Goal: Information Seeking & Learning: Check status

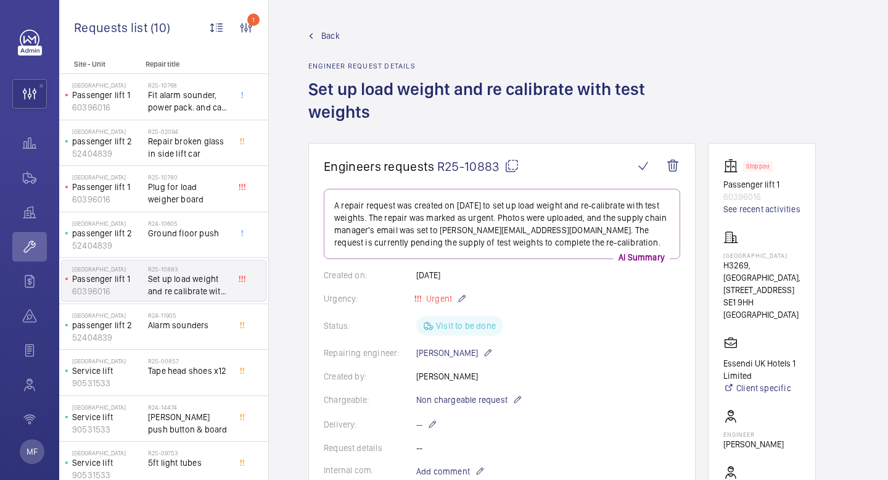
scroll to position [287, 0]
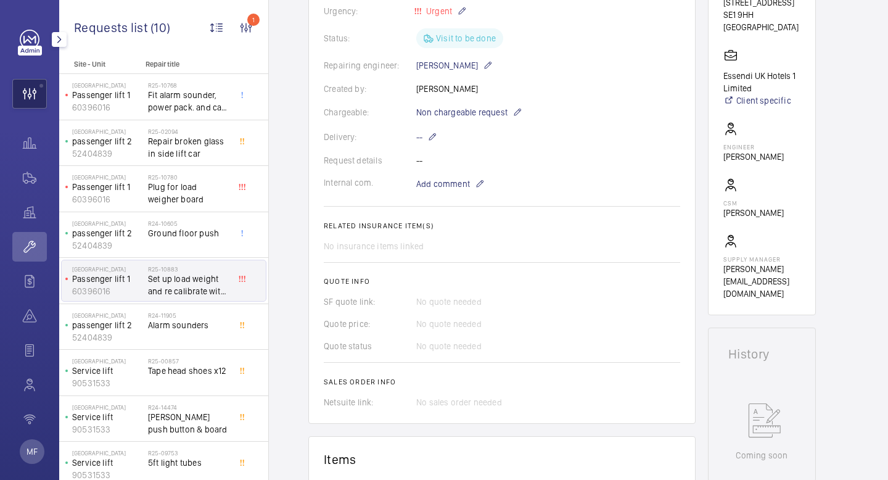
click at [23, 91] on wm-front-icon-button at bounding box center [29, 94] width 33 height 30
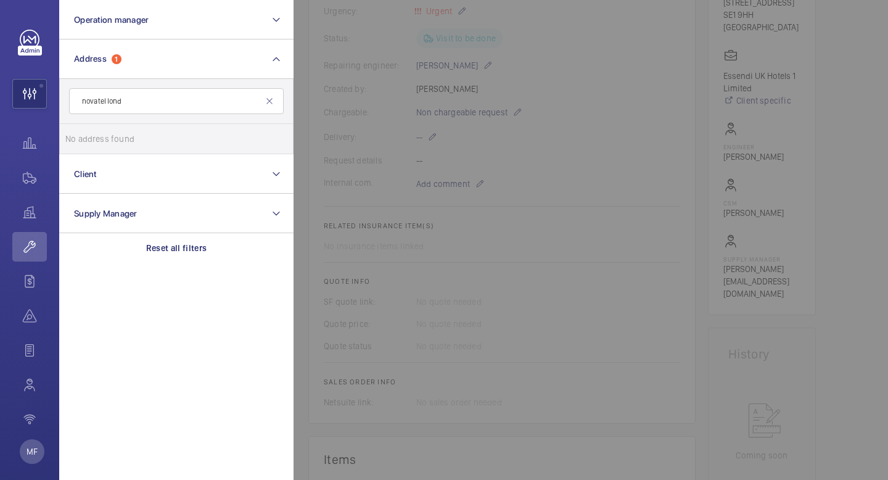
type input "novatel lond"
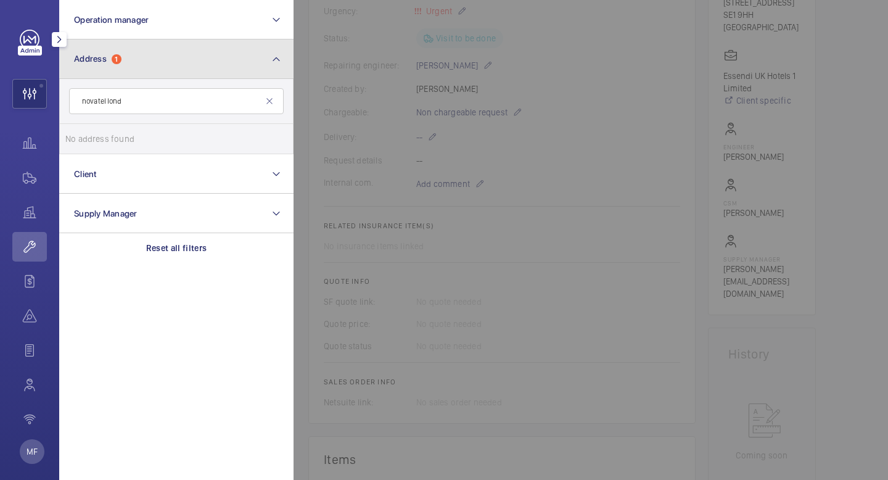
click at [201, 62] on button "Address 1" at bounding box center [176, 58] width 234 height 39
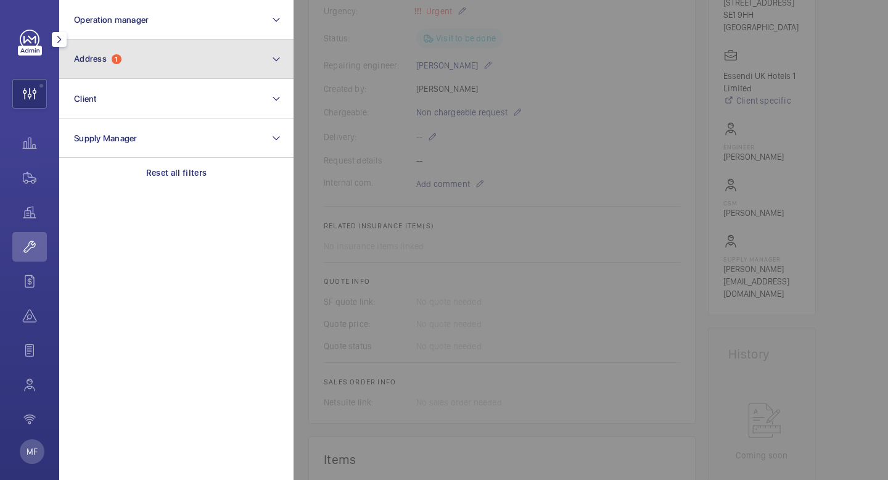
click at [201, 62] on button "Address 1" at bounding box center [176, 58] width 234 height 39
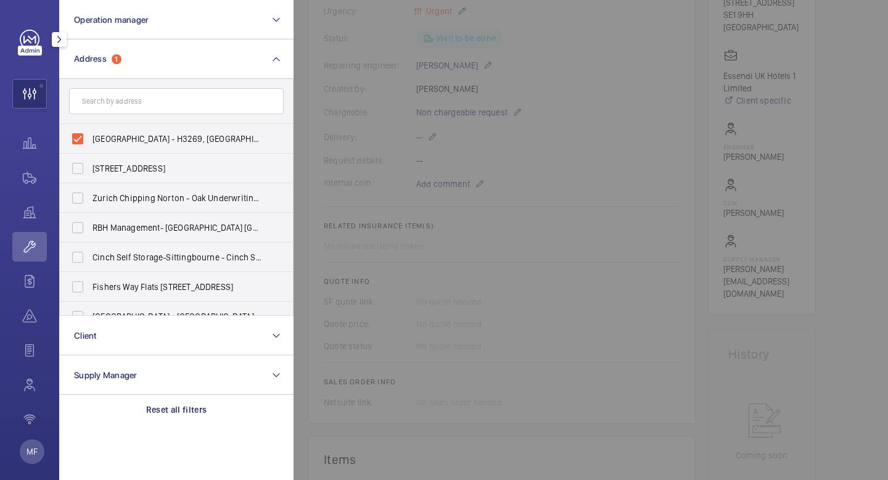
click at [27, 248] on wm-front-icon-button at bounding box center [29, 247] width 35 height 30
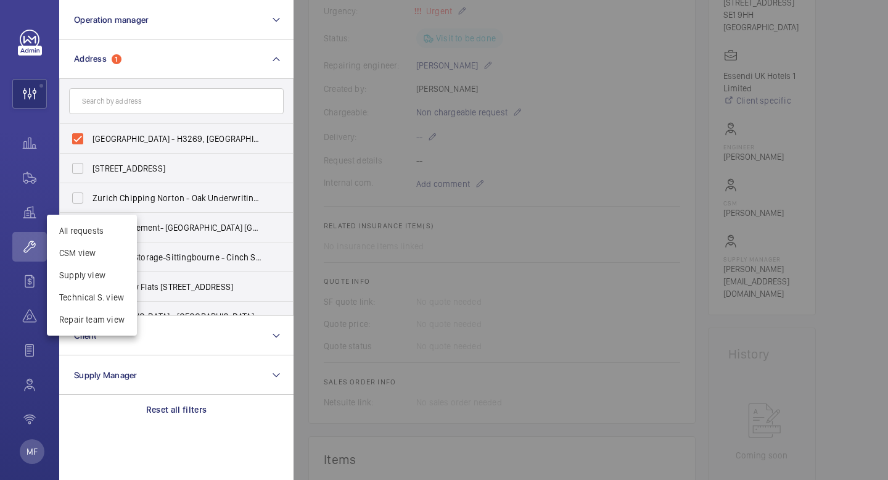
click at [28, 246] on div at bounding box center [444, 240] width 888 height 480
click at [38, 96] on wm-front-icon-button at bounding box center [29, 94] width 33 height 30
click at [52, 92] on div "Operation manager Address [STREET_ADDRESS], [STREET_ADDRESS] [STREET_ADDRESS] Z…" at bounding box center [29, 240] width 59 height 480
click at [46, 89] on wm-front-icon-button at bounding box center [29, 94] width 33 height 30
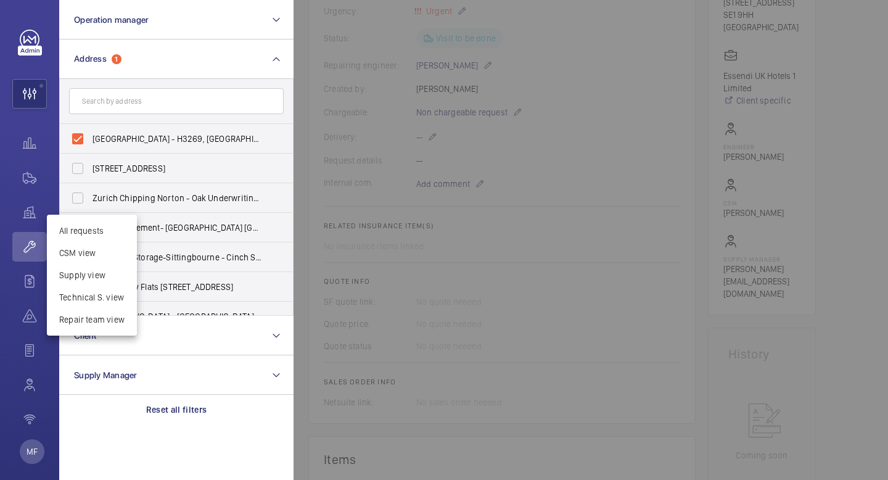
click at [46, 104] on span at bounding box center [29, 94] width 33 height 30
click at [461, 139] on div "Delivery: --" at bounding box center [502, 136] width 356 height 15
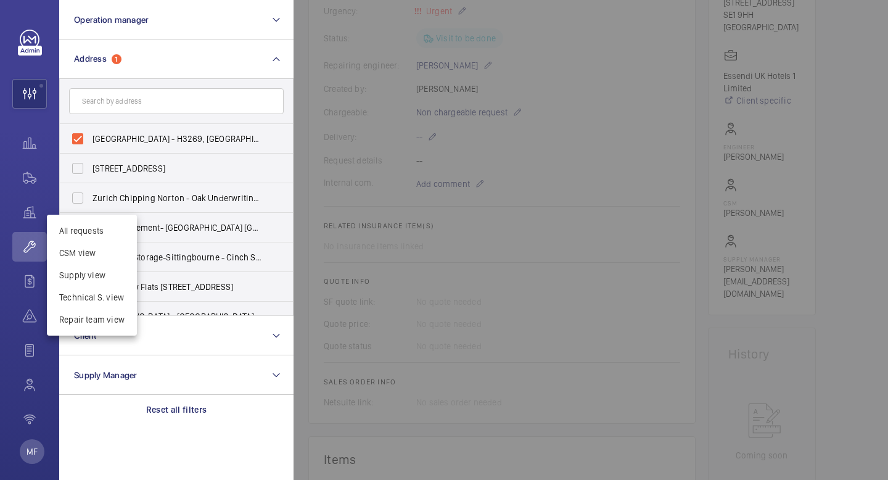
click at [461, 139] on div "Delivery: --" at bounding box center [502, 136] width 356 height 15
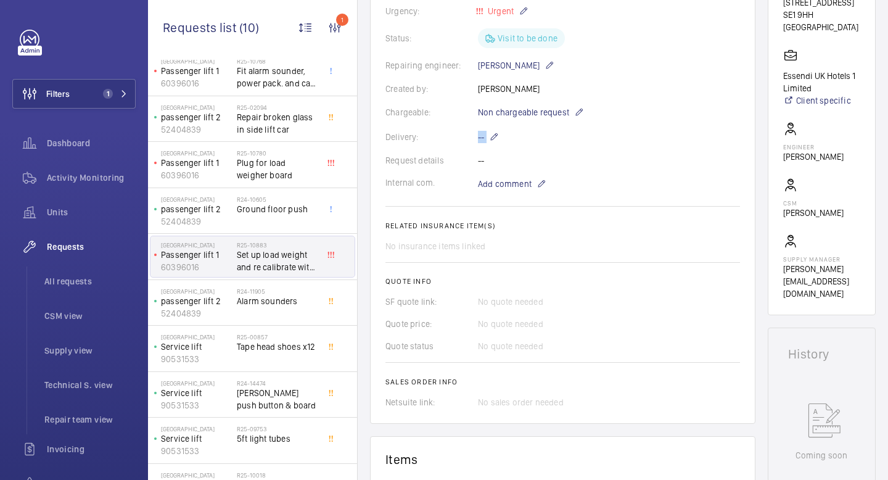
scroll to position [0, 0]
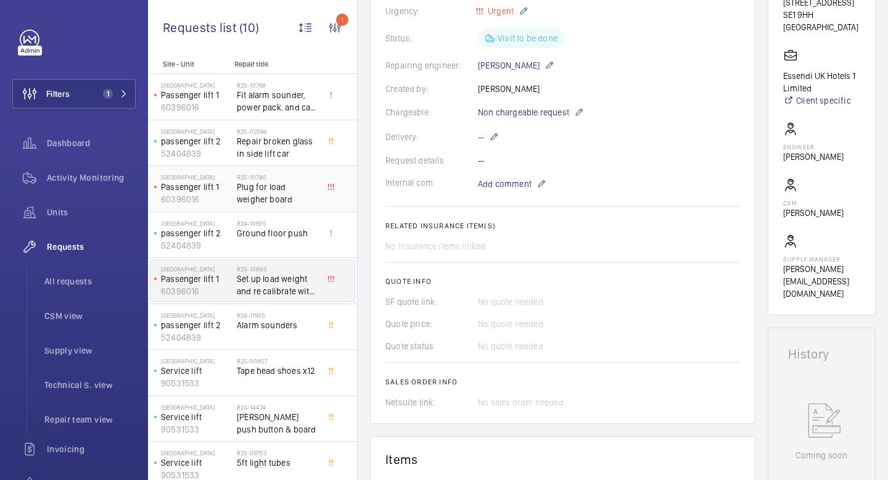
click at [299, 206] on div "R25-10780 Plug for load weigher board" at bounding box center [277, 191] width 81 height 36
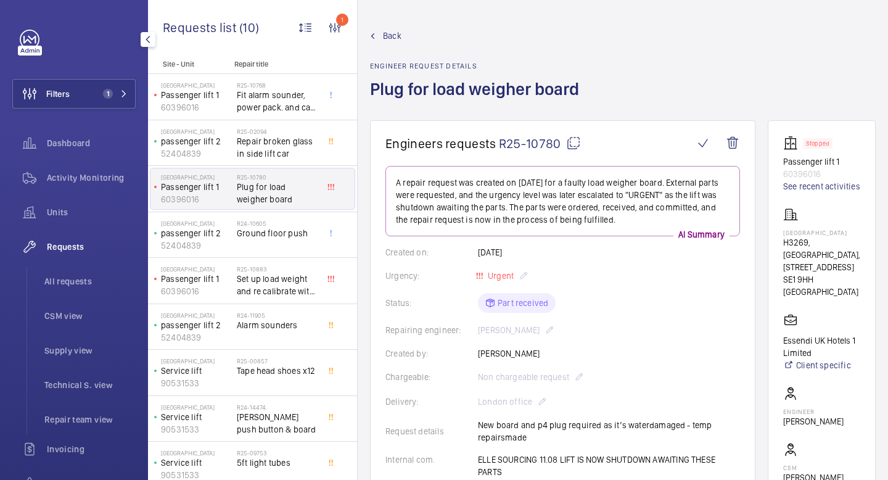
click at [77, 242] on span "Requests" at bounding box center [91, 246] width 89 height 12
click at [71, 215] on span "Units" at bounding box center [91, 212] width 89 height 12
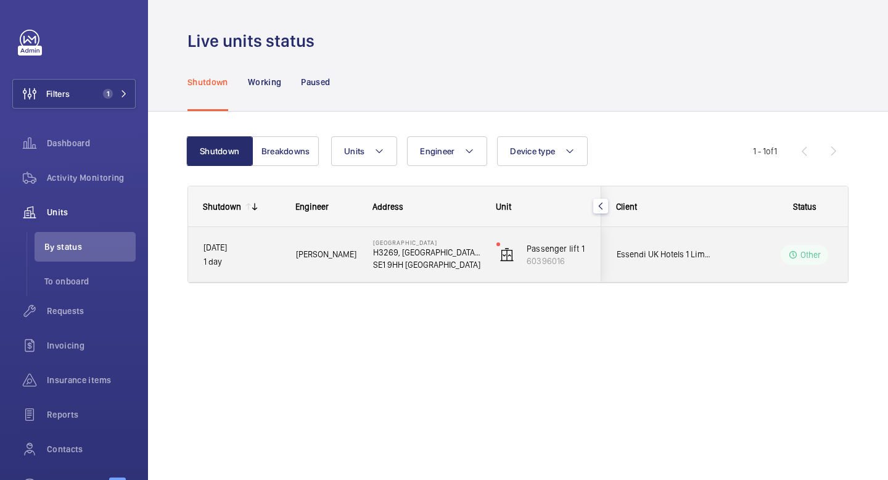
click at [298, 269] on div "[PERSON_NAME]" at bounding box center [319, 254] width 76 height 39
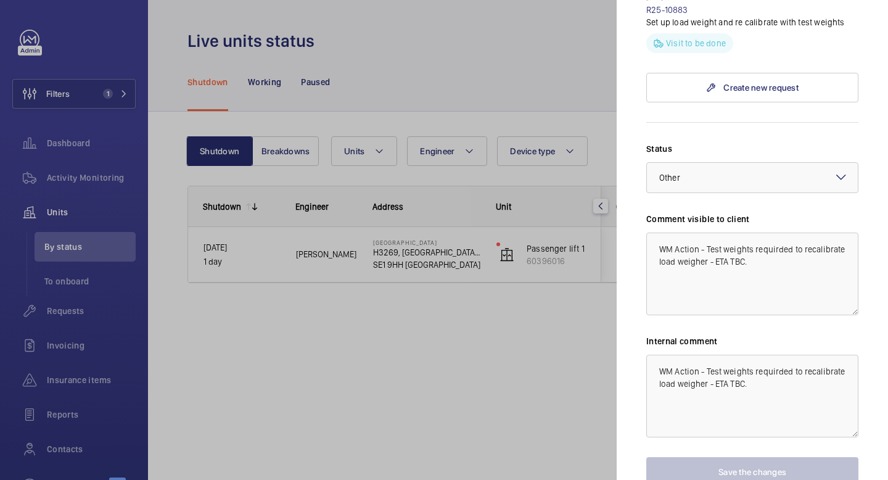
scroll to position [611, 0]
click at [521, 357] on div at bounding box center [444, 240] width 888 height 480
